Goal: Information Seeking & Learning: Learn about a topic

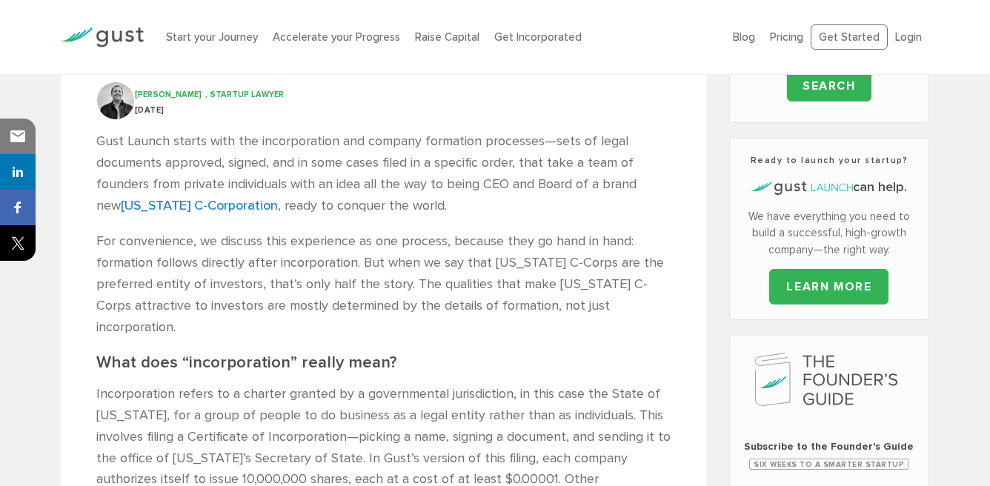
scroll to position [443, 0]
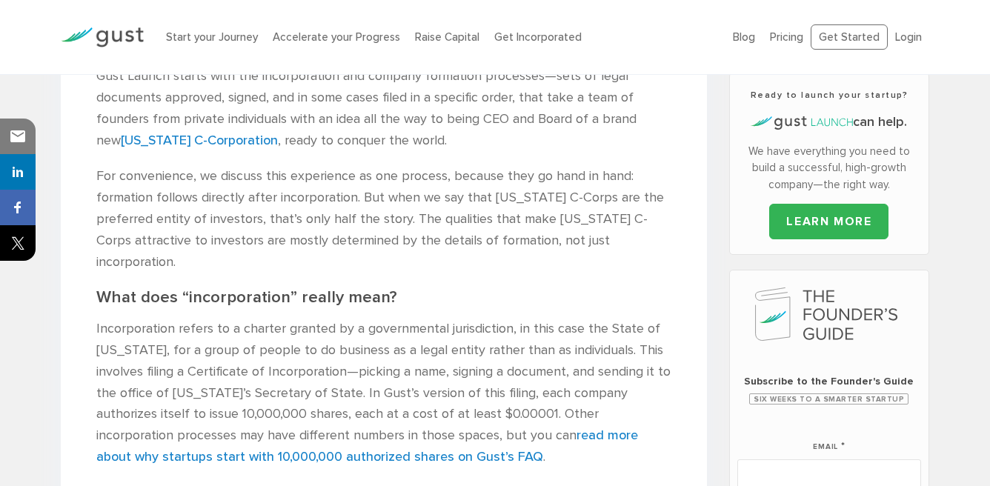
click at [576, 136] on p "Gust Launch starts with the incorporation and company formation processes—sets …" at bounding box center [383, 108] width 575 height 85
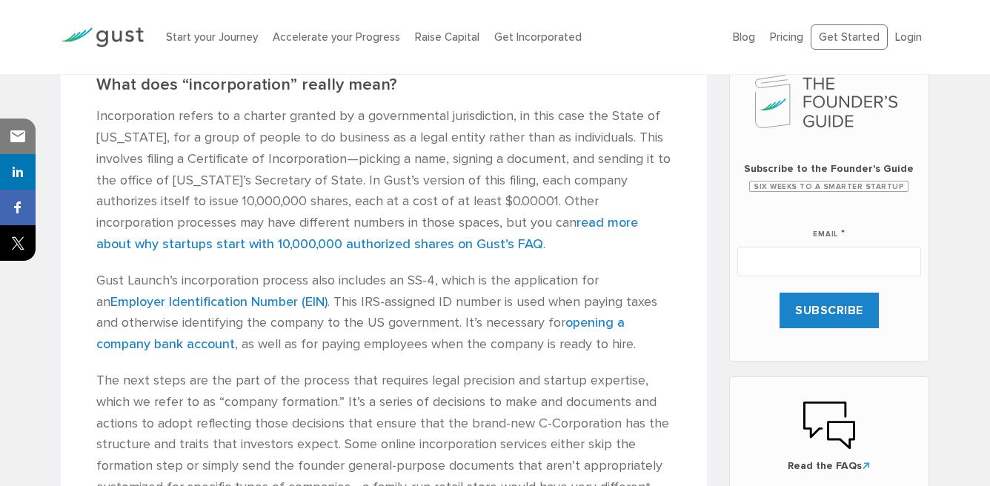
scroll to position [657, 0]
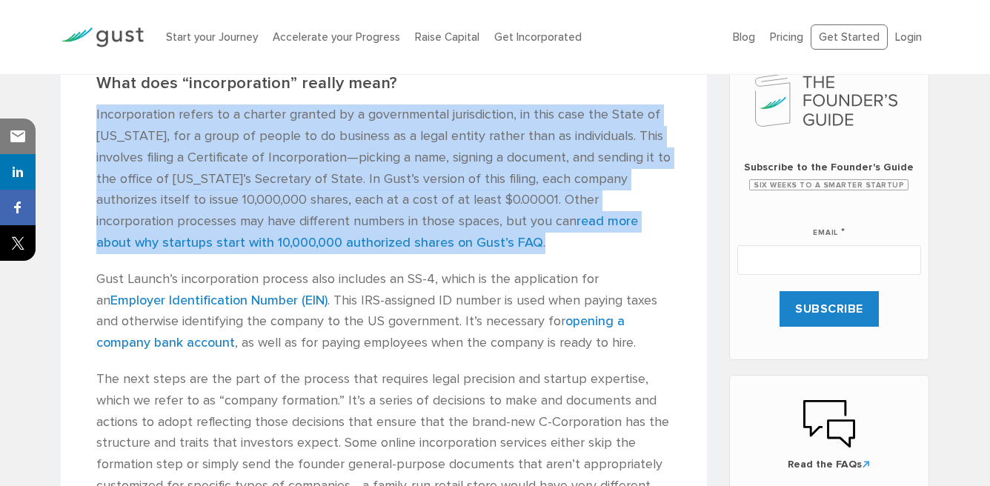
drag, startPoint x: 96, startPoint y: 92, endPoint x: 499, endPoint y: 213, distance: 421.0
click at [499, 213] on p "Incorporation refers to a charter granted by a governmental jurisdiction, in th…" at bounding box center [383, 180] width 575 height 150
click at [344, 106] on p "Incorporation refers to a charter granted by a governmental jurisdiction, in th…" at bounding box center [383, 180] width 575 height 150
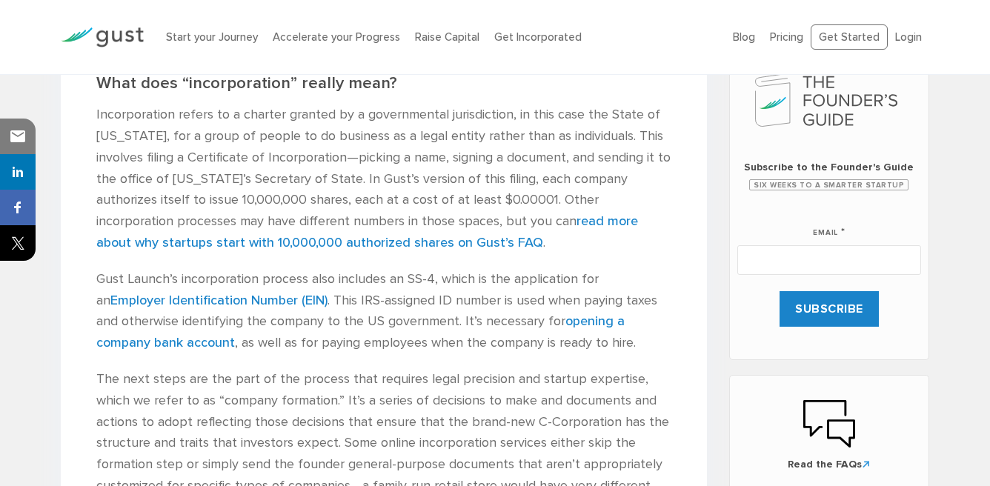
click at [99, 105] on p "Incorporation refers to a charter granted by a governmental jurisdiction, in th…" at bounding box center [383, 180] width 575 height 150
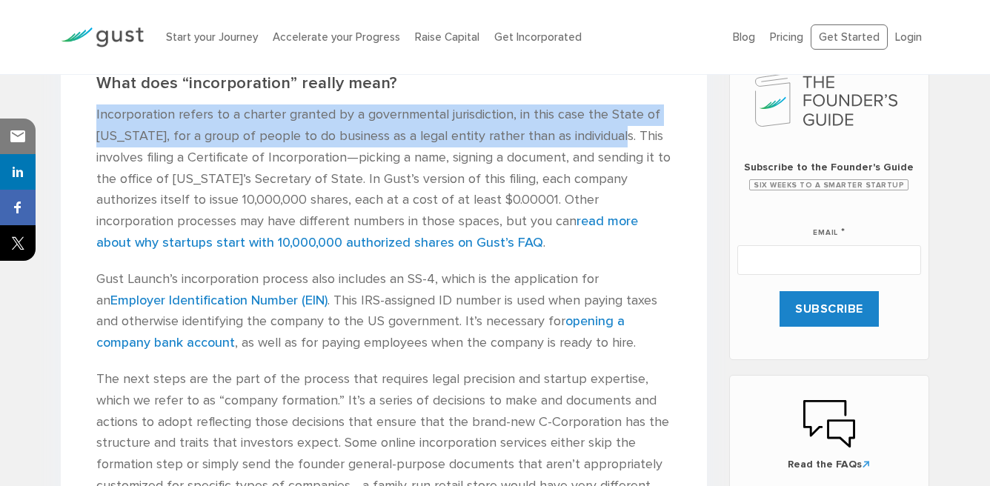
drag, startPoint x: 96, startPoint y: 93, endPoint x: 618, endPoint y: 116, distance: 523.1
click at [618, 116] on p "Incorporation refers to a charter granted by a governmental jurisdiction, in th…" at bounding box center [383, 180] width 575 height 150
copy p "Incorporation refers to a charter granted by a governmental jurisdiction, in th…"
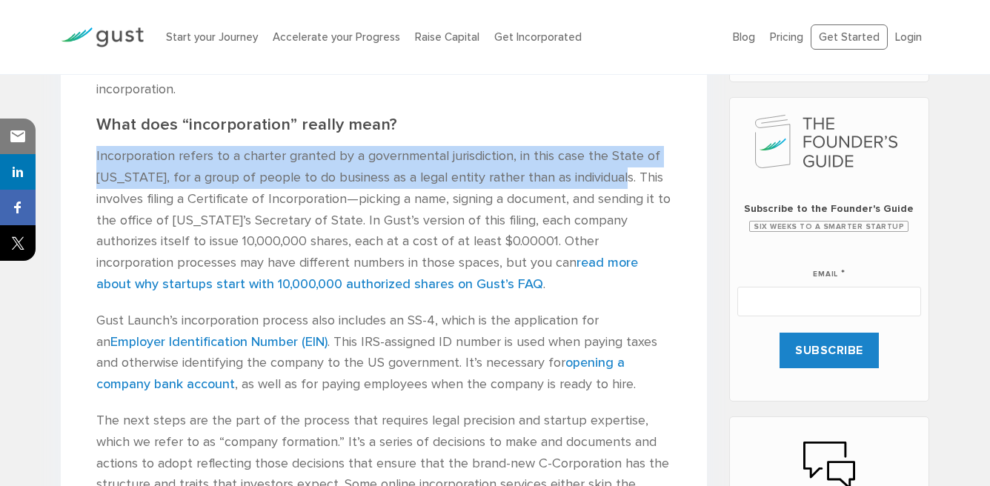
scroll to position [620, 0]
